Goal: Find specific page/section: Find specific page/section

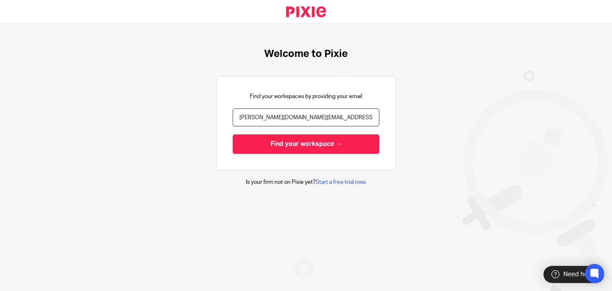
type input "[PERSON_NAME][DOMAIN_NAME][EMAIL_ADDRESS][DOMAIN_NAME]"
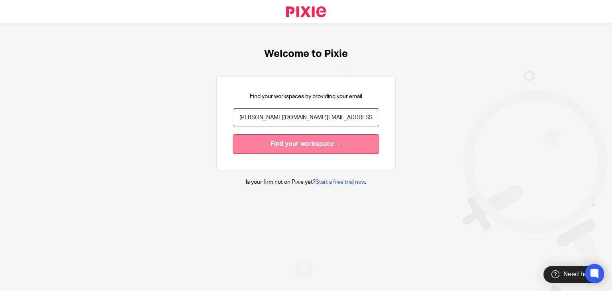
click at [298, 138] on input "Find your workspace →" at bounding box center [306, 144] width 147 height 20
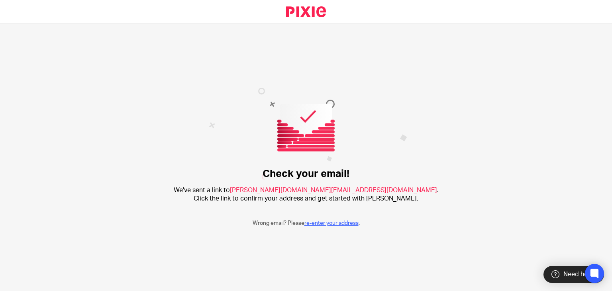
click at [332, 222] on link "re-enter your address" at bounding box center [332, 223] width 54 height 6
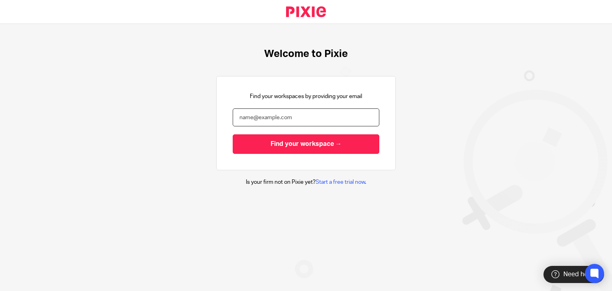
click at [283, 116] on input "email" at bounding box center [306, 117] width 147 height 18
paste input "yokesh.sv@riseaccounting.co.uk"
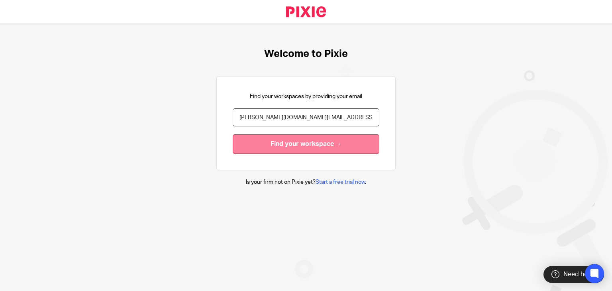
type input "yokesh.sv@riseaccounting.co.uk"
click at [305, 144] on input "Find your workspace →" at bounding box center [306, 144] width 147 height 20
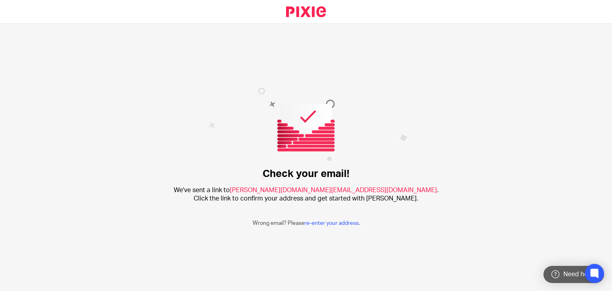
click at [576, 272] on div "Need help?" at bounding box center [574, 274] width 61 height 17
click at [599, 278] on icon at bounding box center [594, 273] width 13 height 13
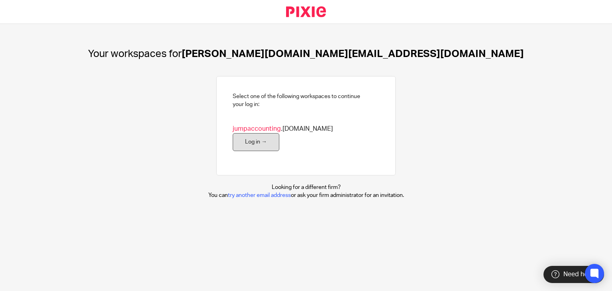
click at [279, 135] on link "Log in →" at bounding box center [256, 142] width 47 height 18
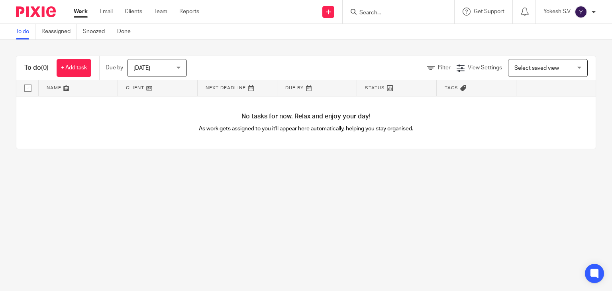
click at [383, 14] on input "Search" at bounding box center [395, 13] width 72 height 7
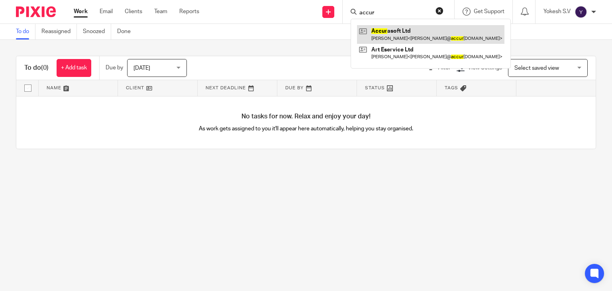
type input "accur"
click at [397, 32] on link at bounding box center [430, 34] width 147 height 18
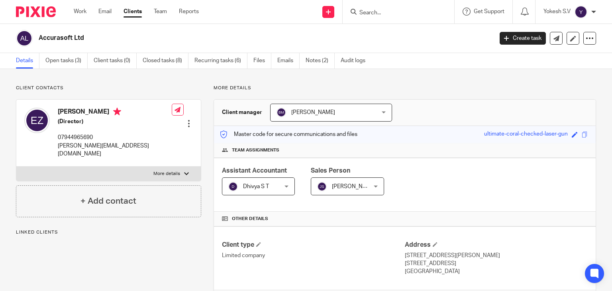
click at [367, 13] on input "Search" at bounding box center [395, 13] width 72 height 7
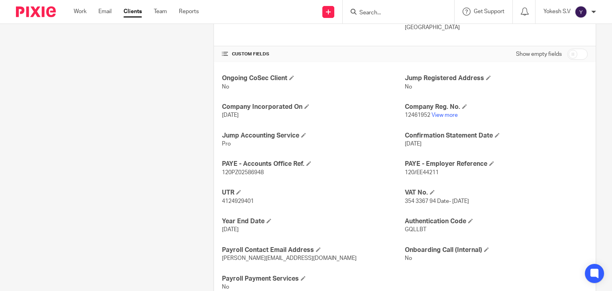
scroll to position [272, 0]
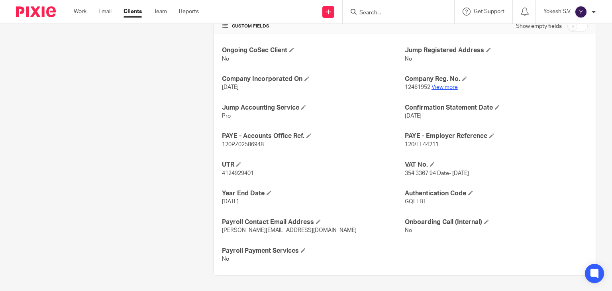
click at [445, 84] on p "12461952 View more" at bounding box center [496, 87] width 183 height 8
click at [445, 84] on link "View more" at bounding box center [445, 87] width 26 height 6
